Goal: Transaction & Acquisition: Purchase product/service

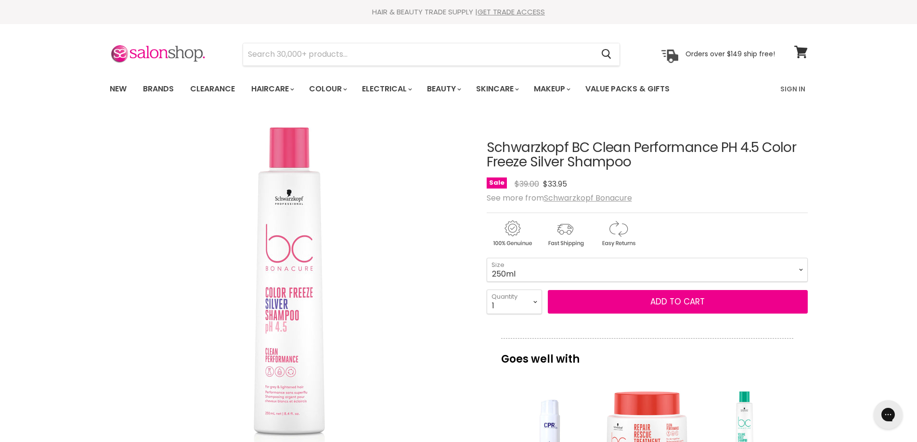
drag, startPoint x: 485, startPoint y: 145, endPoint x: 647, endPoint y: 159, distance: 162.7
click at [647, 159] on article "Click or scroll to zoom Tap or pinch to zoom Click or scroll to zoom" at bounding box center [459, 438] width 698 height 645
copy div "Schwarzkopf BC Clean Performance PH 4.5 Color Freeze Silver Shampoo"
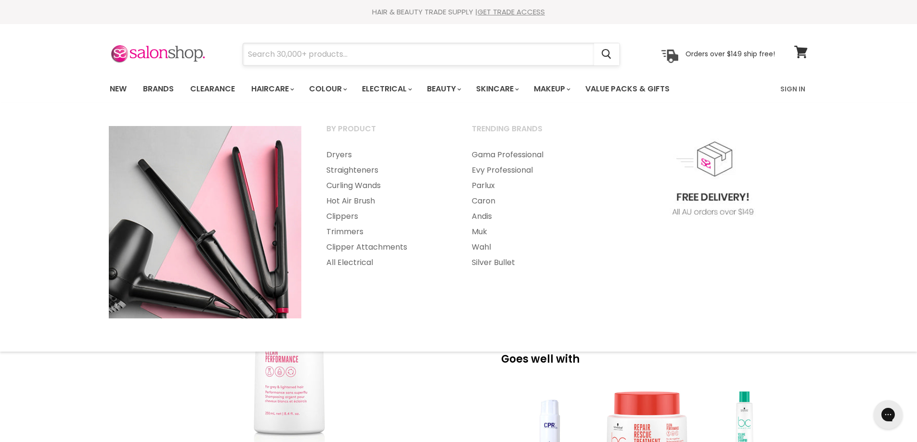
click at [371, 55] on input "Search" at bounding box center [418, 54] width 351 height 22
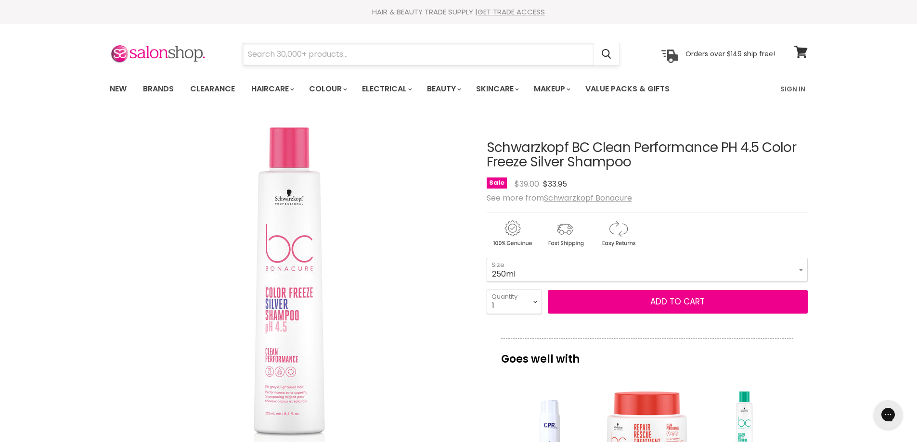
paste input "Schwarzkopf BC Clean Performance PH 4.5 Color Freeze Silver Shampoo"
type input "Schwarzkopf BC Clean Performance PH 4.5 Color Freeze Silver Shampoo"
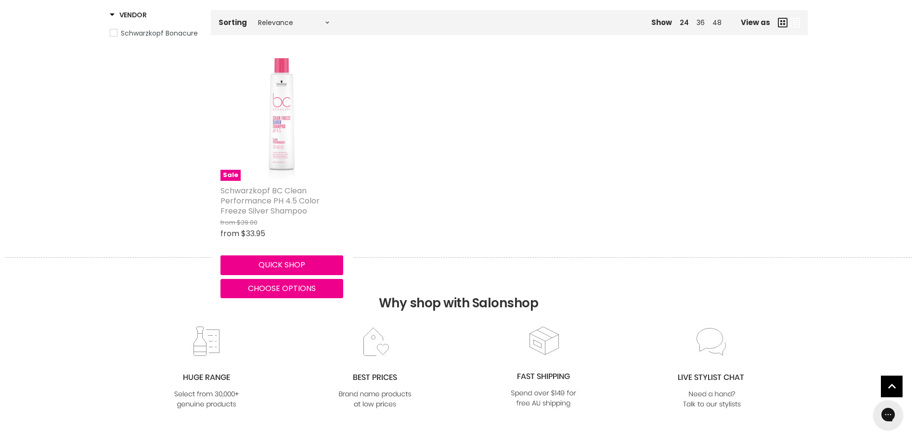
click at [282, 198] on link "Schwarzkopf BC Clean Performance PH 4.5 Color Freeze Silver Shampoo" at bounding box center [269, 200] width 99 height 31
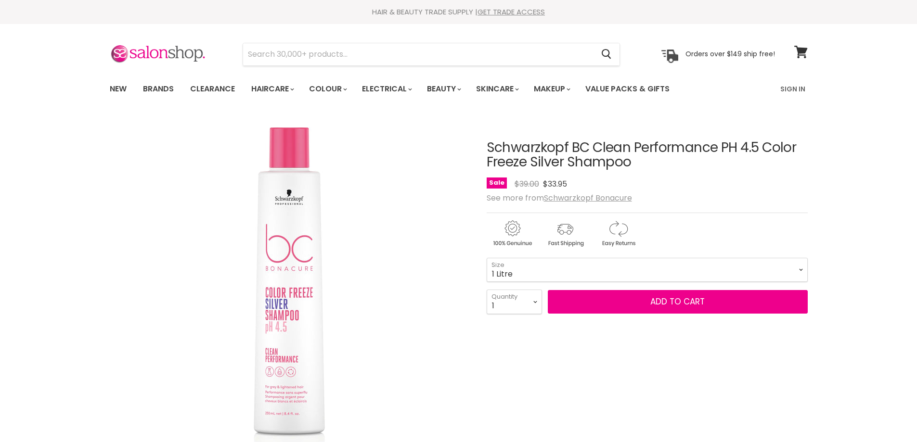
click at [486, 258] on select "250ml 1 Litre" at bounding box center [646, 270] width 321 height 24
select select "1 Litre"
